Goal: Task Accomplishment & Management: Use online tool/utility

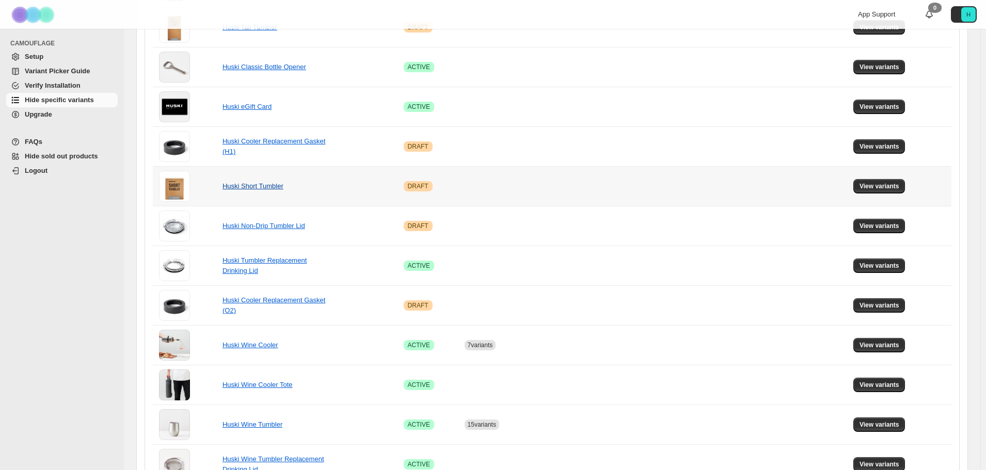
scroll to position [310, 0]
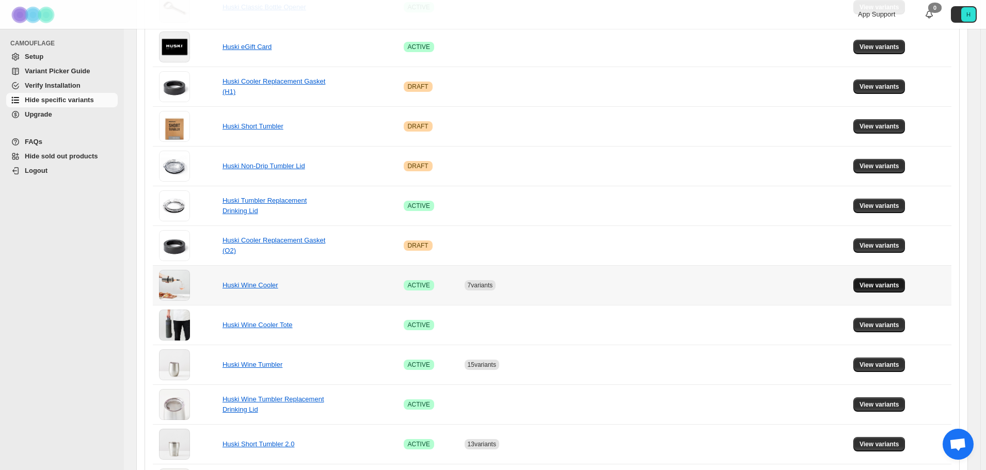
click at [868, 290] on button "View variants" at bounding box center [880, 285] width 52 height 14
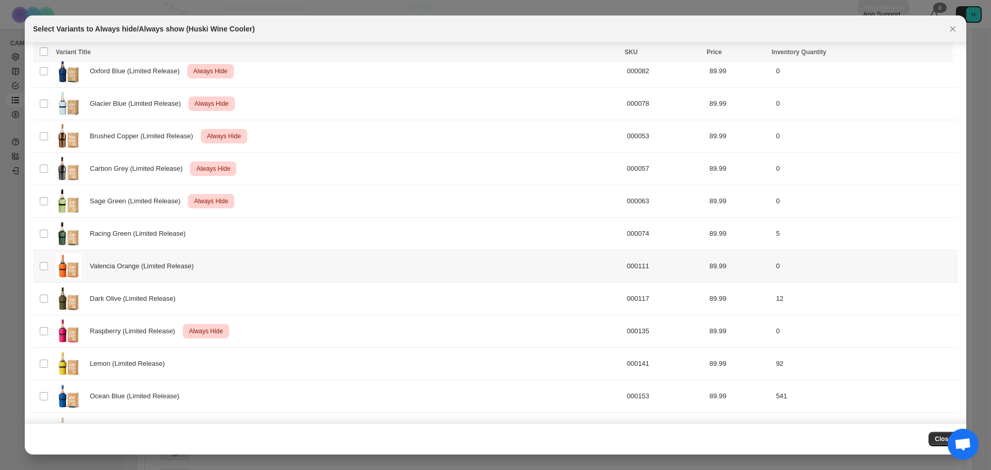
scroll to position [345, 0]
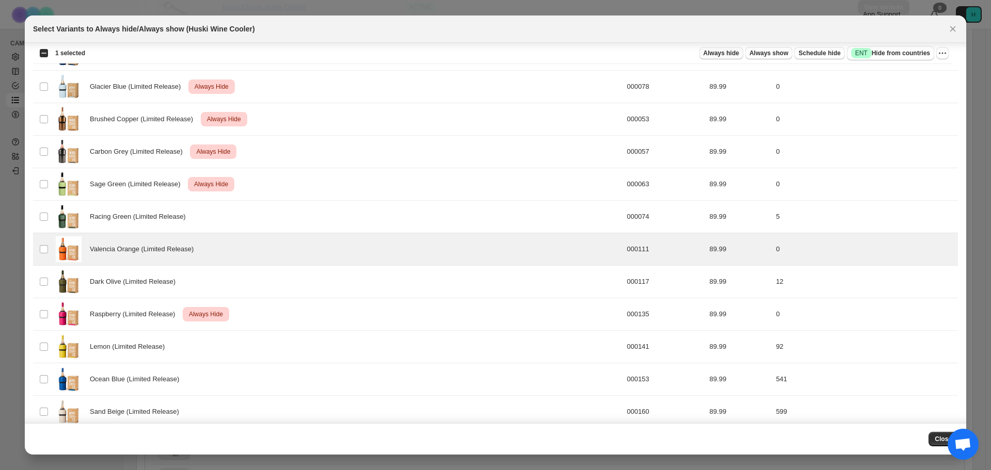
click at [716, 51] on span "Always hide" at bounding box center [722, 53] width 36 height 8
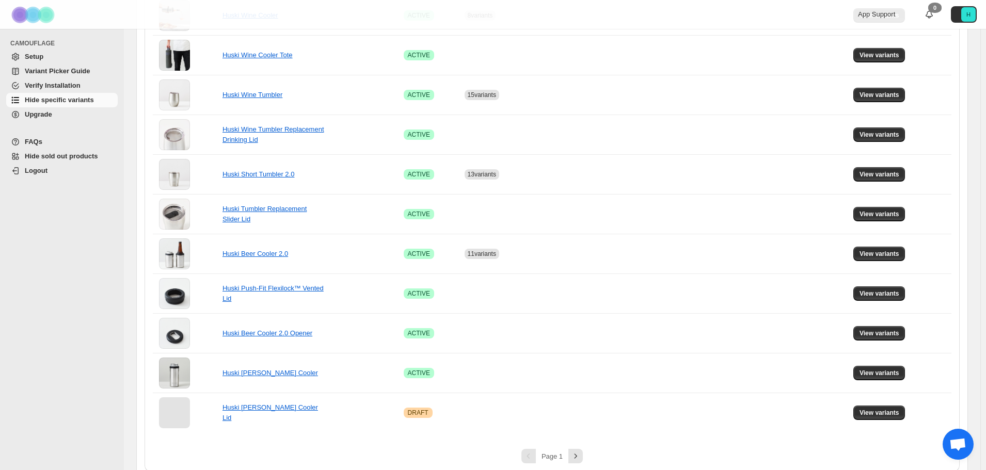
scroll to position [590, 0]
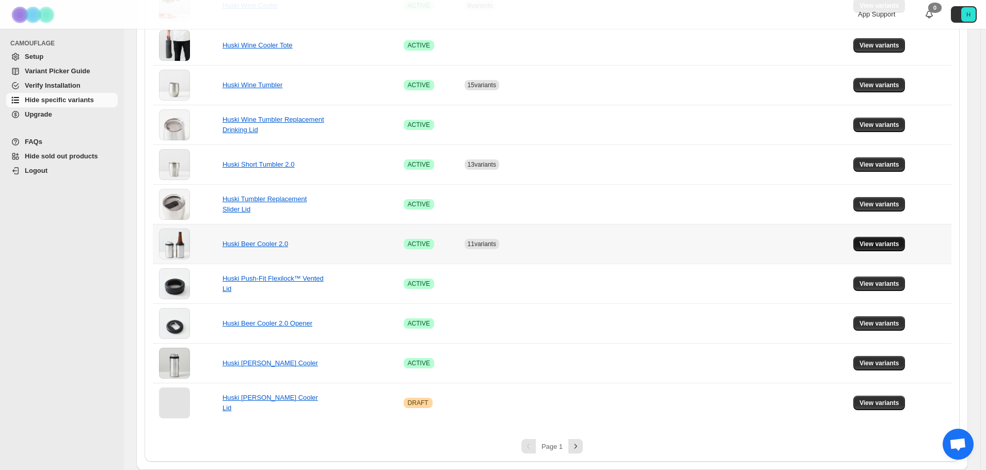
click at [882, 246] on span "View variants" at bounding box center [880, 244] width 40 height 8
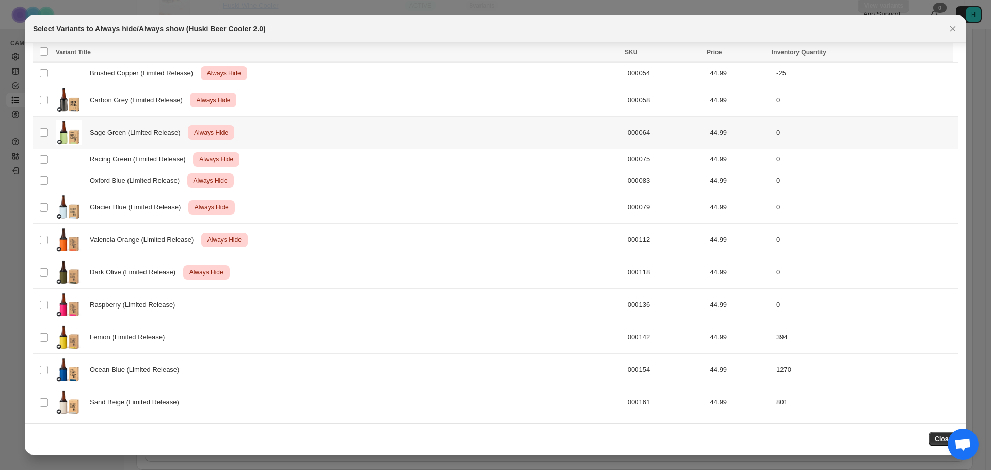
scroll to position [324, 0]
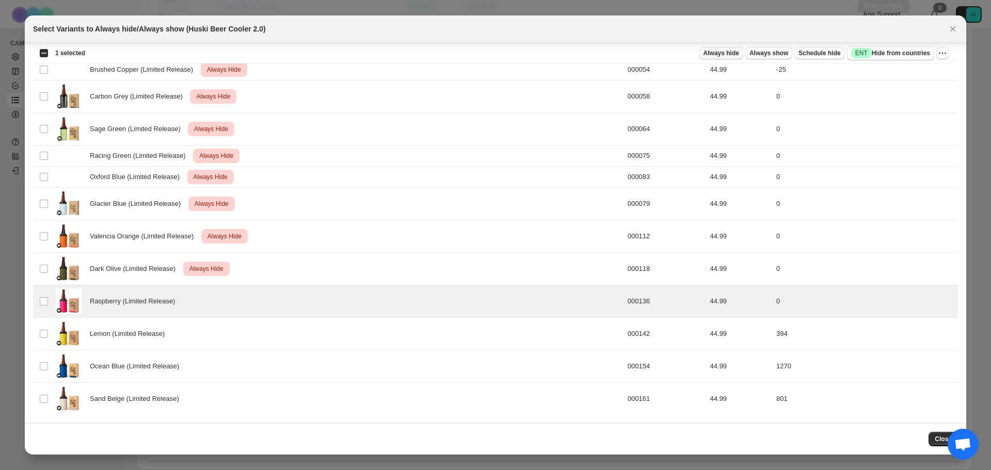
click at [734, 55] on span "Always hide" at bounding box center [722, 53] width 36 height 8
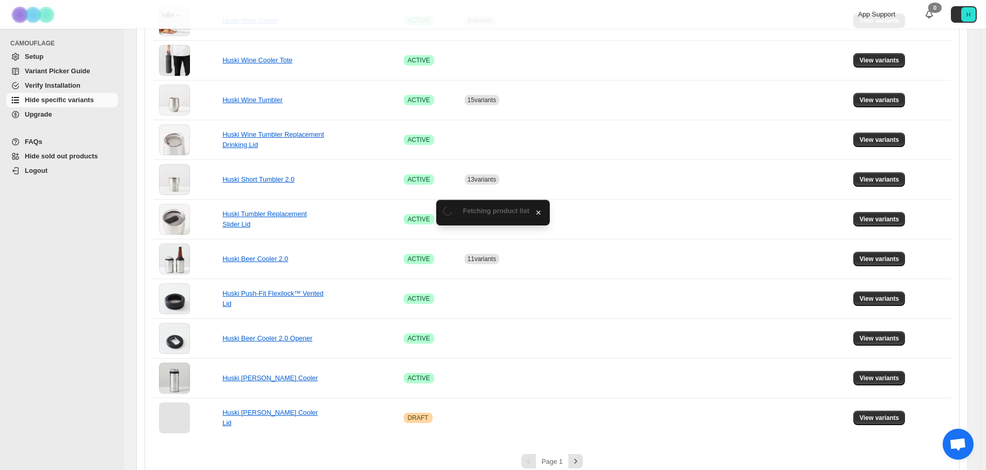
scroll to position [590, 0]
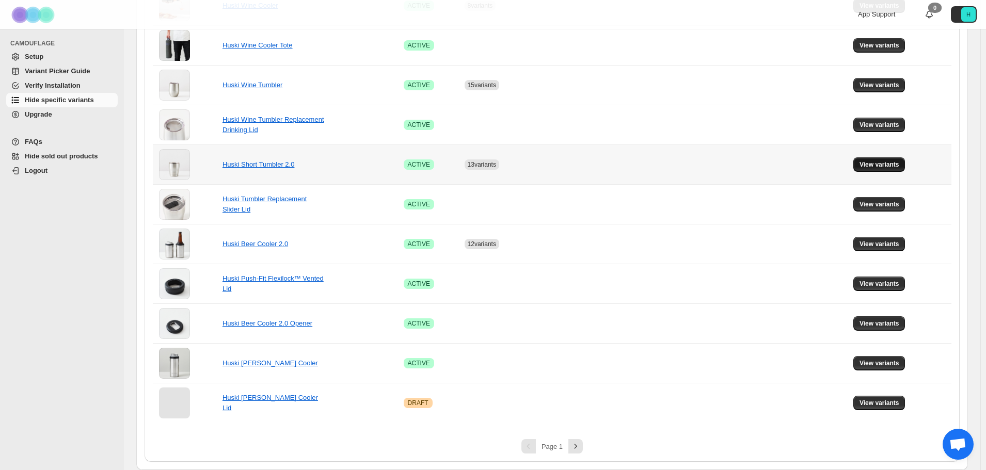
click at [887, 165] on span "View variants" at bounding box center [880, 165] width 40 height 8
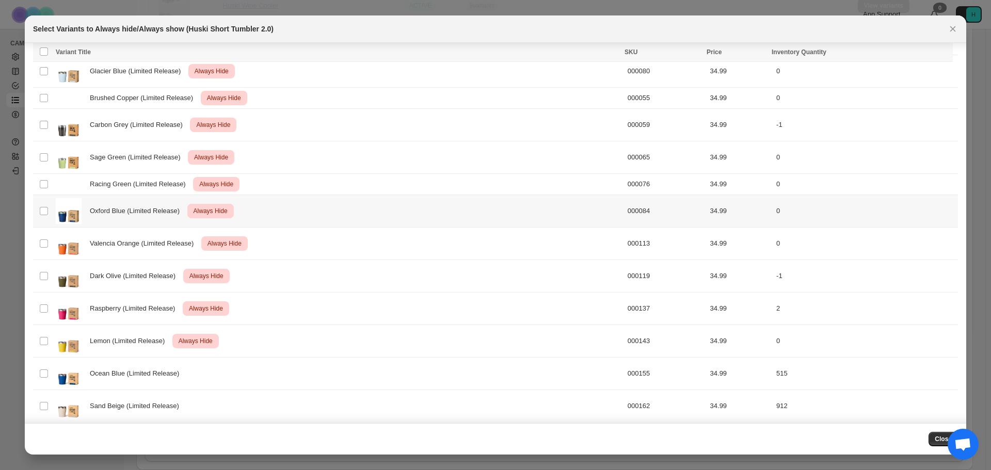
scroll to position [336, 0]
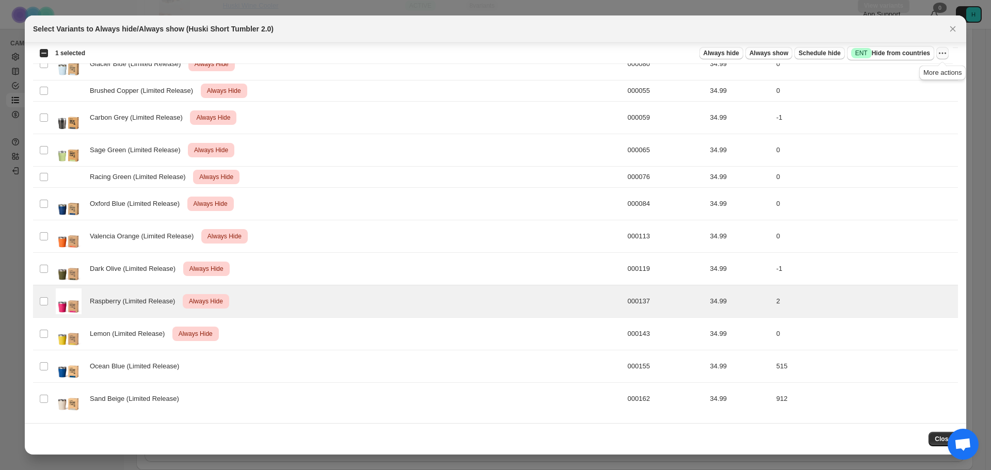
click at [945, 53] on icon "More actions" at bounding box center [946, 54] width 2 height 2
click at [927, 76] on span "Undo always hide" at bounding box center [905, 74] width 75 height 10
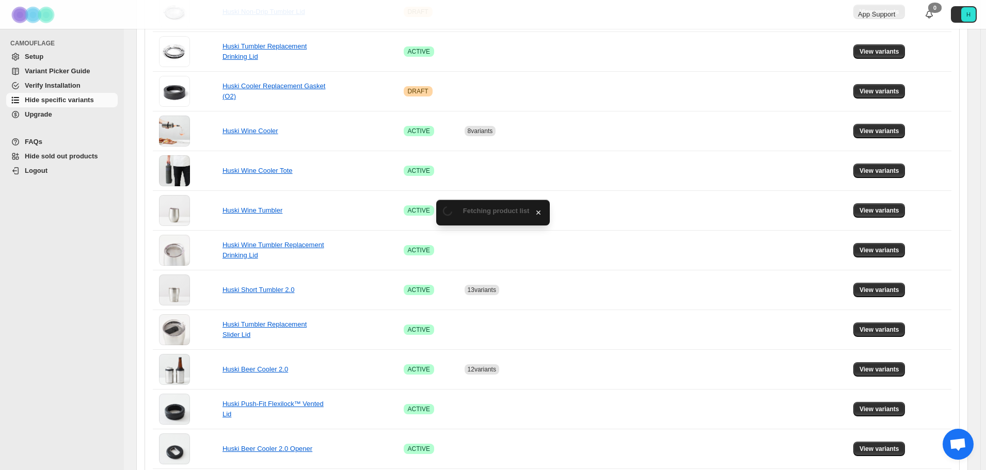
scroll to position [590, 0]
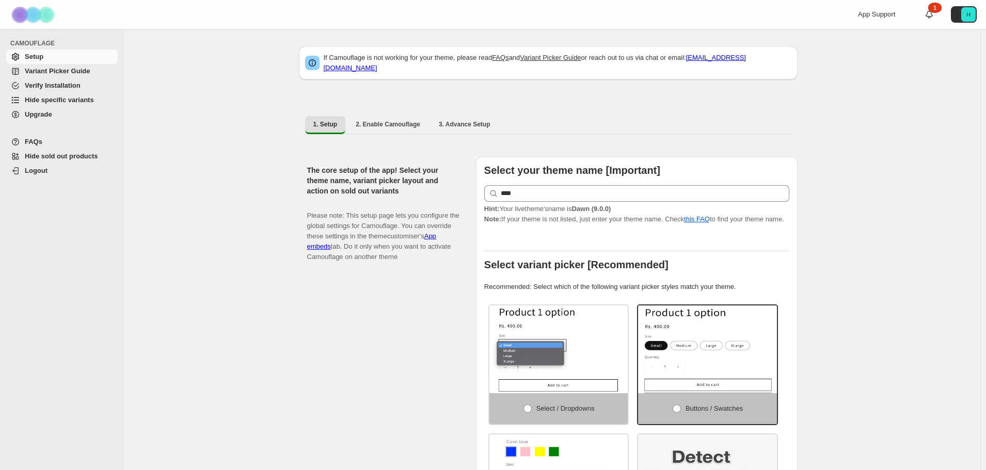
click at [57, 97] on span "Hide specific variants" at bounding box center [59, 100] width 69 height 8
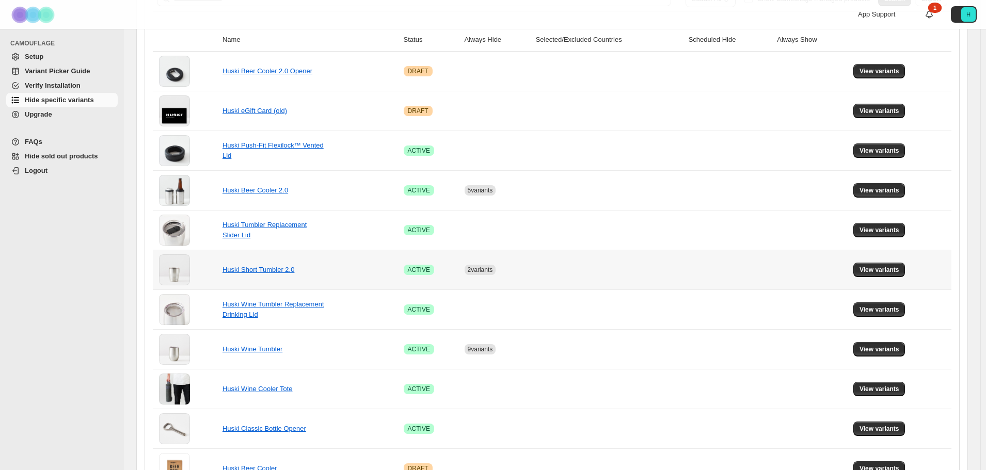
scroll to position [258, 0]
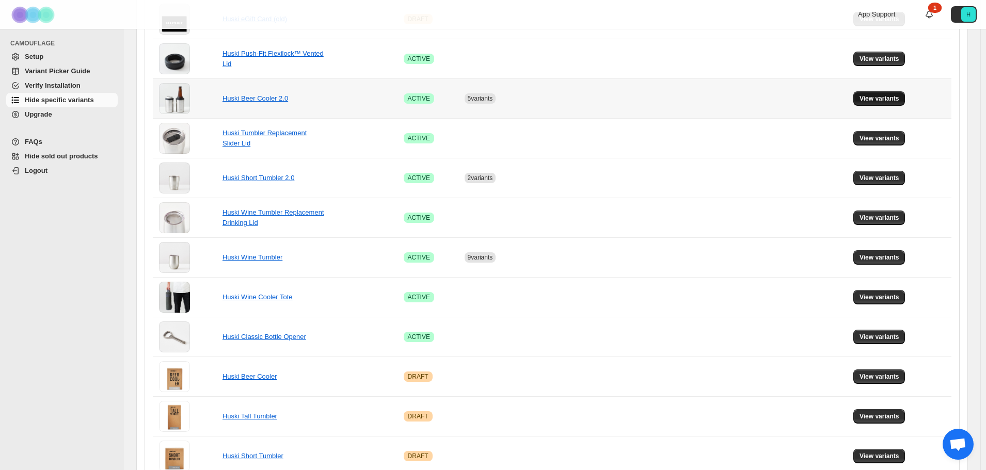
click at [891, 96] on span "View variants" at bounding box center [880, 98] width 40 height 8
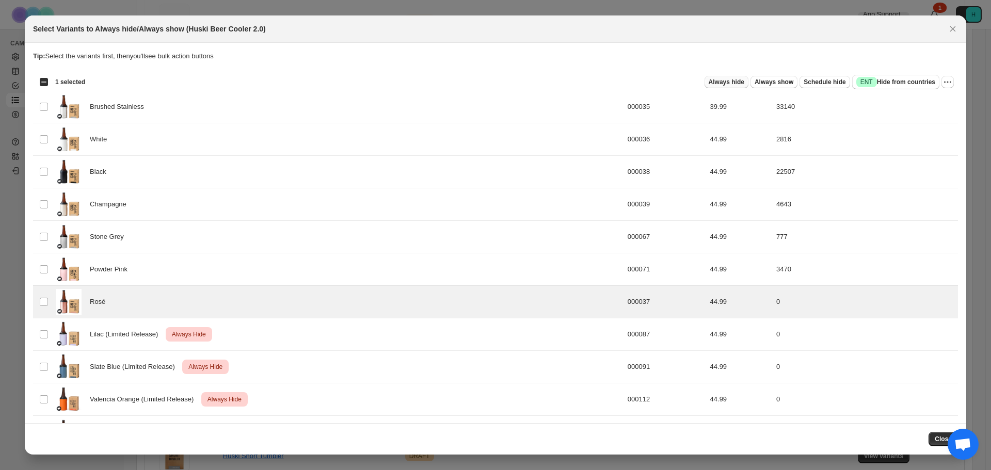
click at [731, 79] on span "Always hide" at bounding box center [727, 82] width 36 height 8
